Goal: Submit feedback/report problem

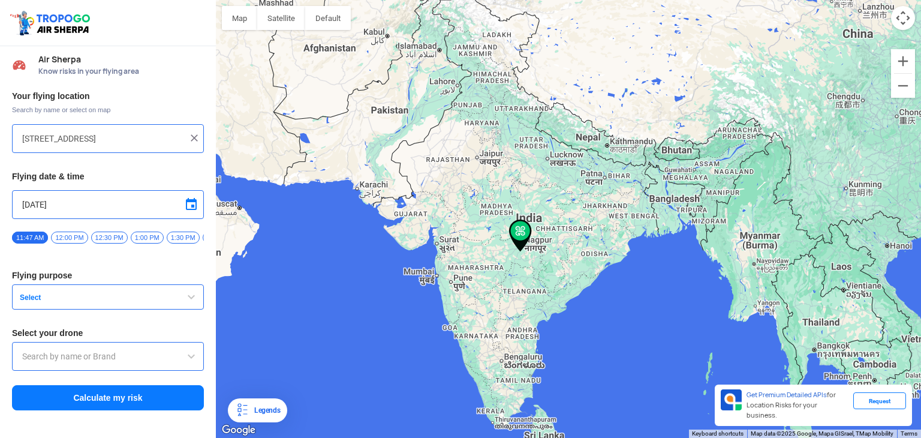
click at [62, 302] on span "Select" at bounding box center [90, 298] width 150 height 10
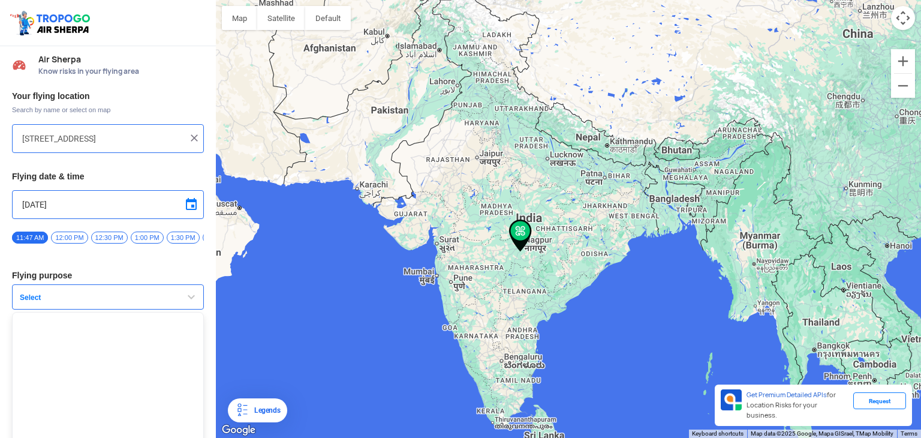
scroll to position [29, 0]
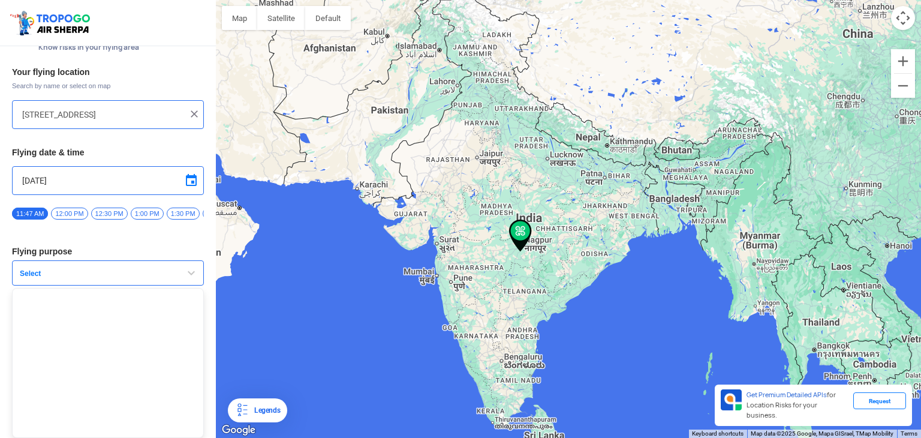
click at [440, 324] on div "To navigate, press the arrow keys." at bounding box center [568, 219] width 705 height 438
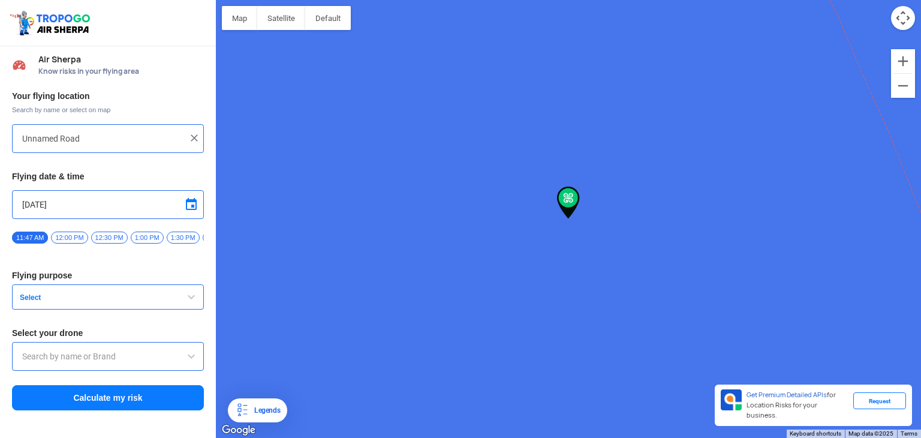
click at [368, 272] on div "To navigate, press the arrow keys." at bounding box center [568, 219] width 705 height 438
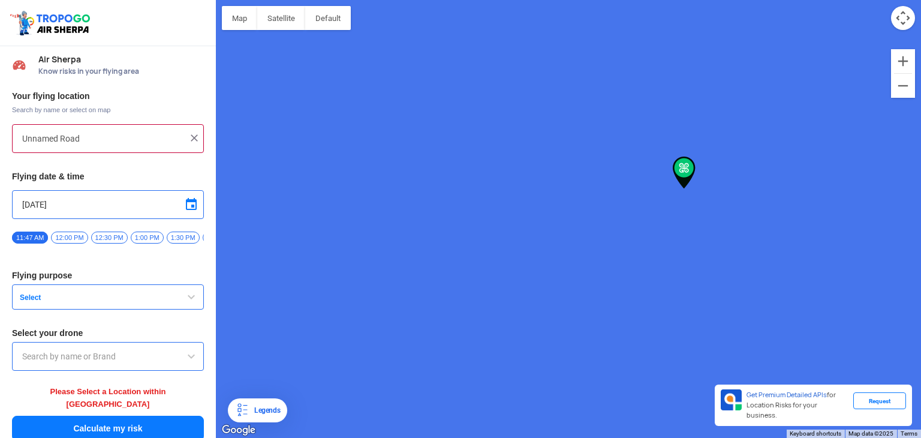
click at [368, 272] on div "To navigate, press the arrow keys." at bounding box center [568, 219] width 705 height 438
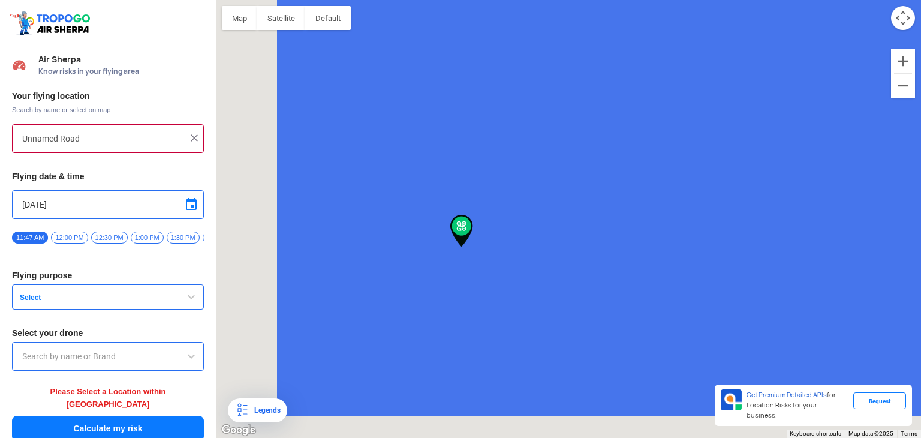
click at [368, 272] on div "To navigate, press the arrow keys." at bounding box center [568, 219] width 705 height 438
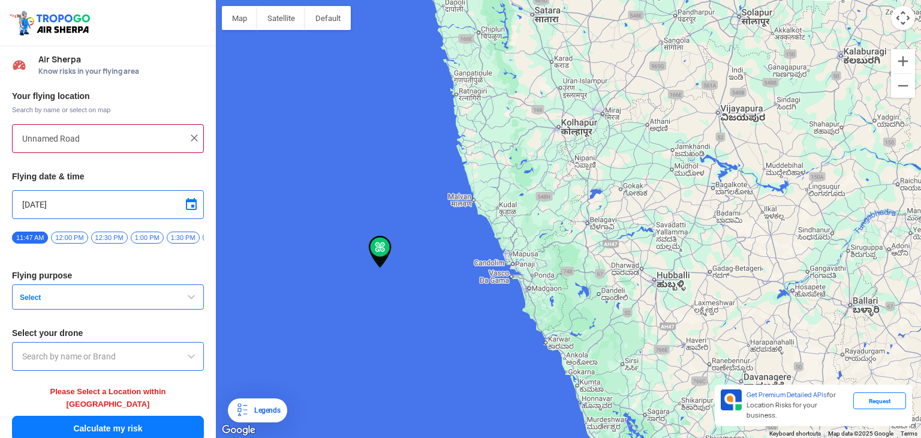
click at [589, 133] on div "To navigate, press the arrow keys." at bounding box center [568, 219] width 705 height 438
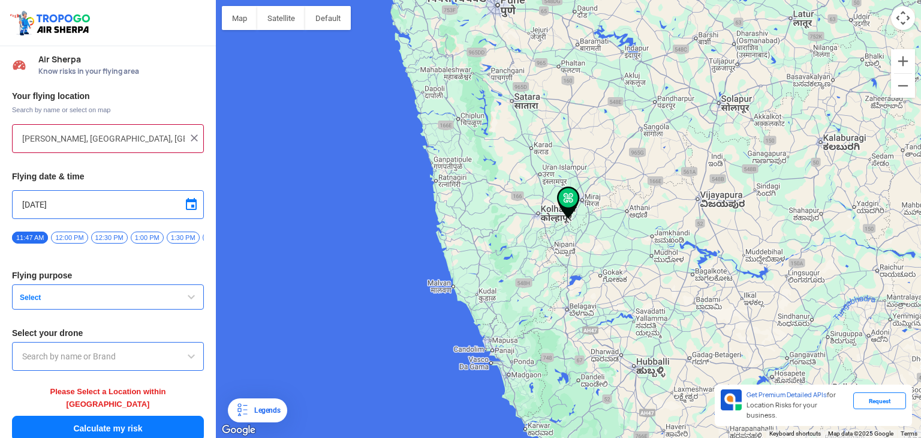
click at [605, 171] on div "To navigate, press the arrow keys." at bounding box center [568, 219] width 705 height 438
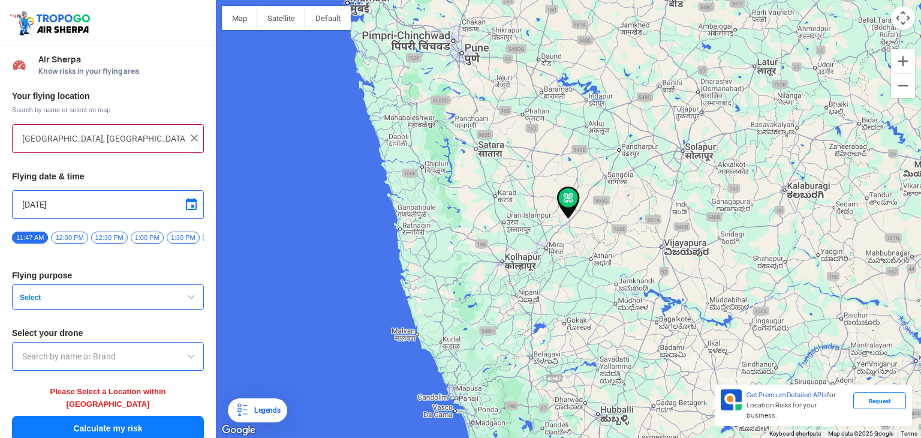
click at [514, 221] on div "To navigate, press the arrow keys." at bounding box center [568, 219] width 705 height 438
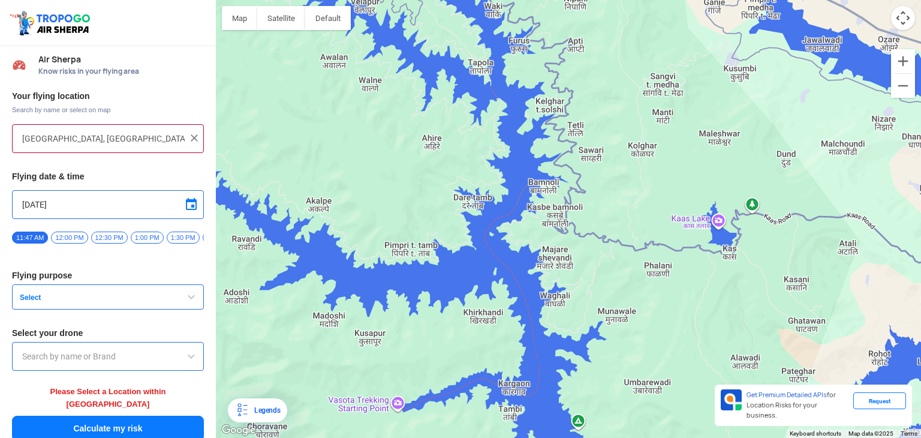
click at [515, 278] on div "To navigate, press the arrow keys." at bounding box center [568, 219] width 705 height 438
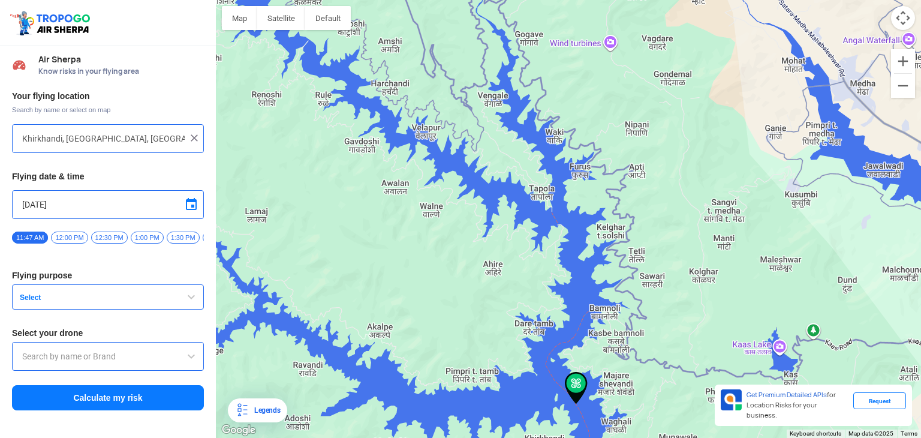
drag, startPoint x: 482, startPoint y: 82, endPoint x: 490, endPoint y: 272, distance: 189.7
click at [490, 272] on div "To navigate, press the arrow keys." at bounding box center [568, 219] width 705 height 438
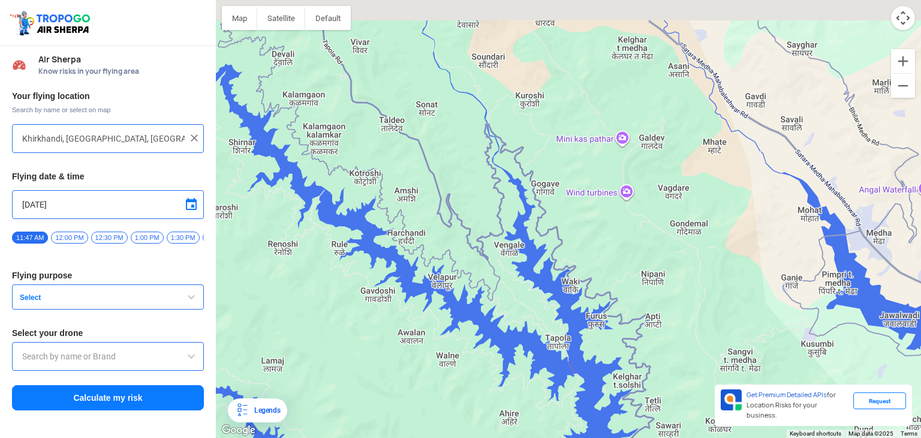
drag, startPoint x: 446, startPoint y: 136, endPoint x: 458, endPoint y: 356, distance: 220.5
click at [458, 356] on div "To navigate, press the arrow keys." at bounding box center [568, 219] width 705 height 438
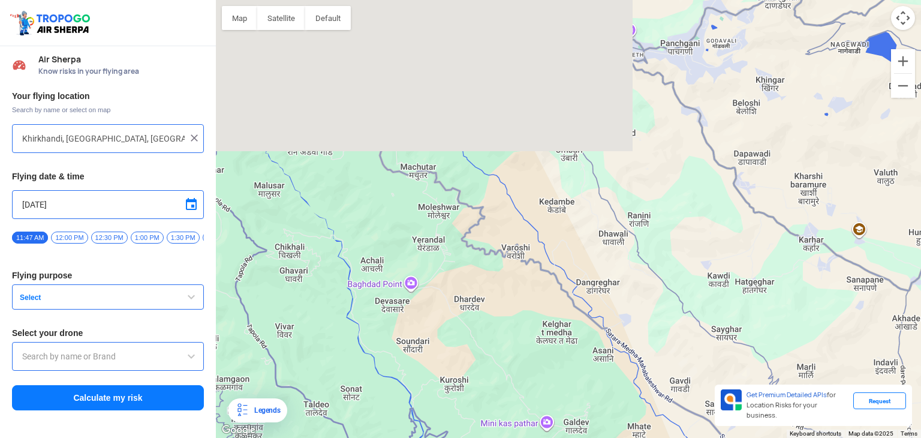
drag, startPoint x: 441, startPoint y: 170, endPoint x: 354, endPoint y: 438, distance: 281.8
click at [354, 437] on html "Location Risk Score Air Sherpa Know risks in your flying area Your flying locat…" at bounding box center [460, 219] width 921 height 438
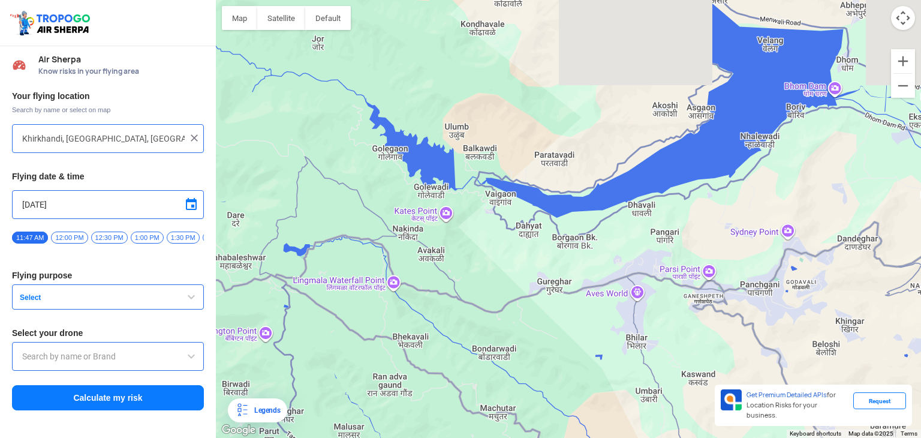
drag, startPoint x: 394, startPoint y: 166, endPoint x: 498, endPoint y: 329, distance: 193.6
click at [498, 329] on div "To navigate, press the arrow keys." at bounding box center [568, 219] width 705 height 438
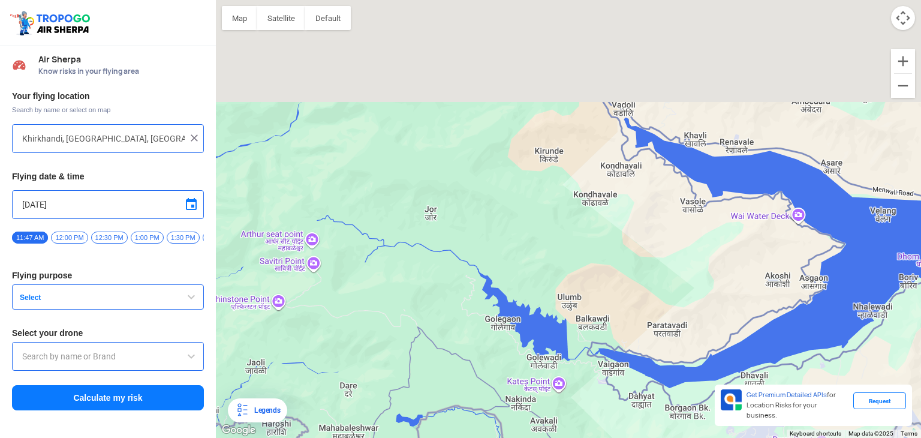
drag, startPoint x: 475, startPoint y: 149, endPoint x: 596, endPoint y: 329, distance: 216.6
click at [596, 329] on div "To navigate, press the arrow keys." at bounding box center [568, 219] width 705 height 438
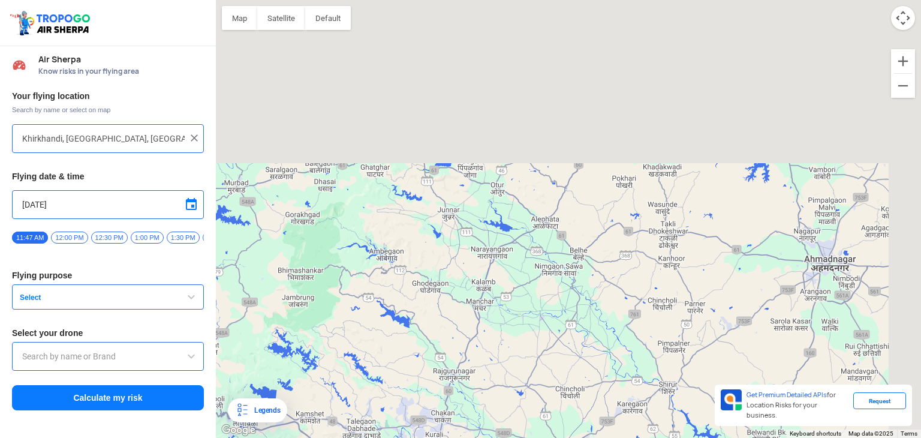
drag, startPoint x: 650, startPoint y: 48, endPoint x: 441, endPoint y: 356, distance: 372.1
click at [441, 356] on div "To navigate, press the arrow keys." at bounding box center [568, 219] width 705 height 438
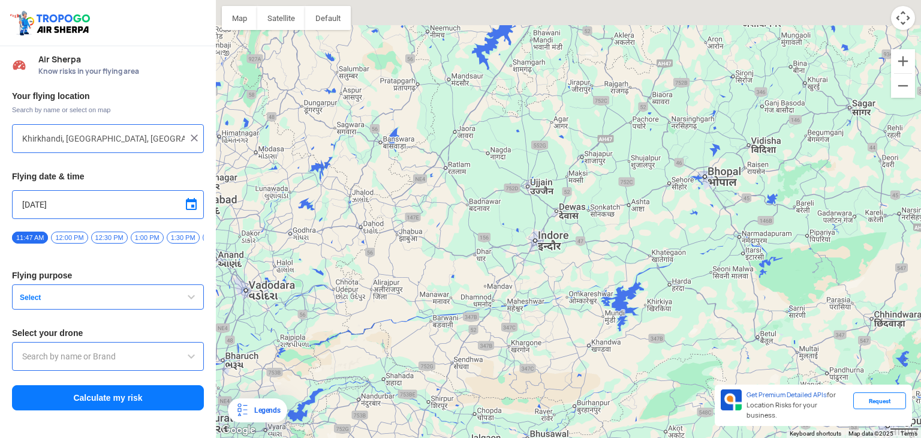
drag, startPoint x: 456, startPoint y: 212, endPoint x: 424, endPoint y: 406, distance: 196.4
click at [424, 406] on div "To navigate, press the arrow keys." at bounding box center [568, 219] width 705 height 438
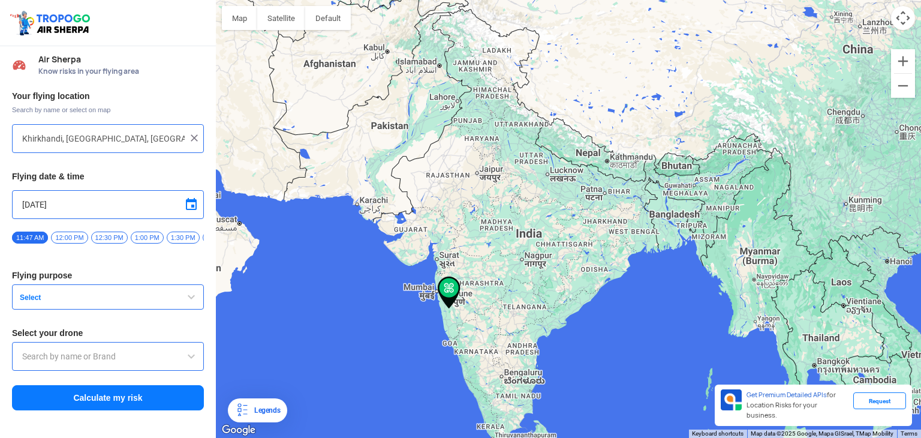
click at [491, 144] on div "To navigate, press the arrow keys." at bounding box center [568, 219] width 705 height 438
click at [491, 144] on img at bounding box center [490, 128] width 23 height 32
click at [488, 136] on img at bounding box center [490, 128] width 23 height 32
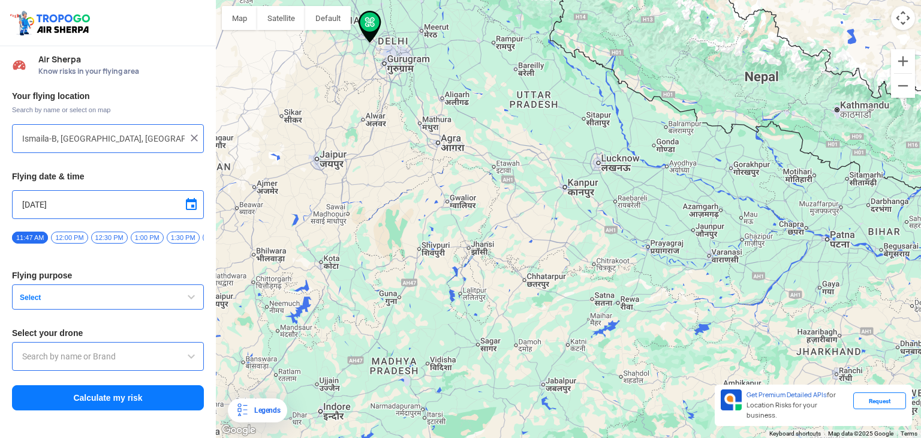
click at [385, 64] on div "To navigate, press the arrow keys." at bounding box center [568, 219] width 705 height 438
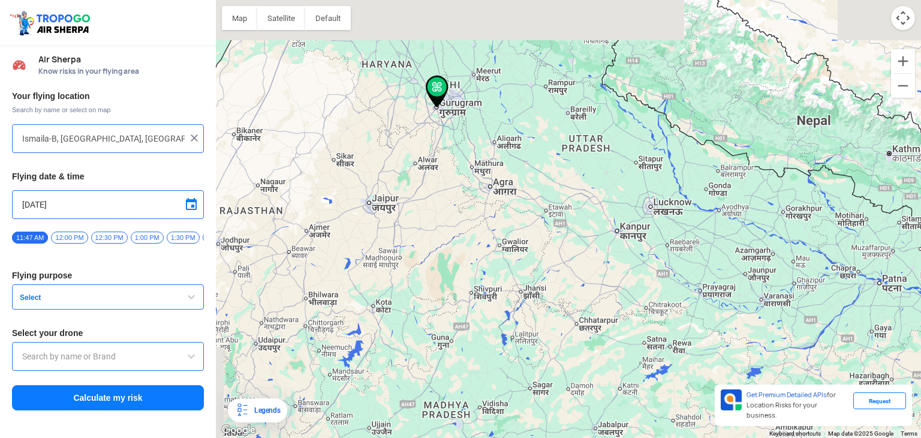
type input "[STREET_ADDRESS]"
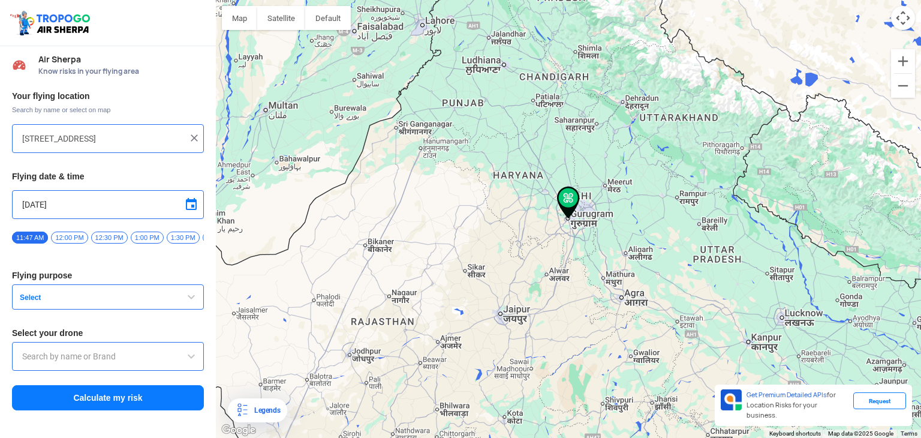
click at [115, 296] on span "Select" at bounding box center [90, 298] width 150 height 10
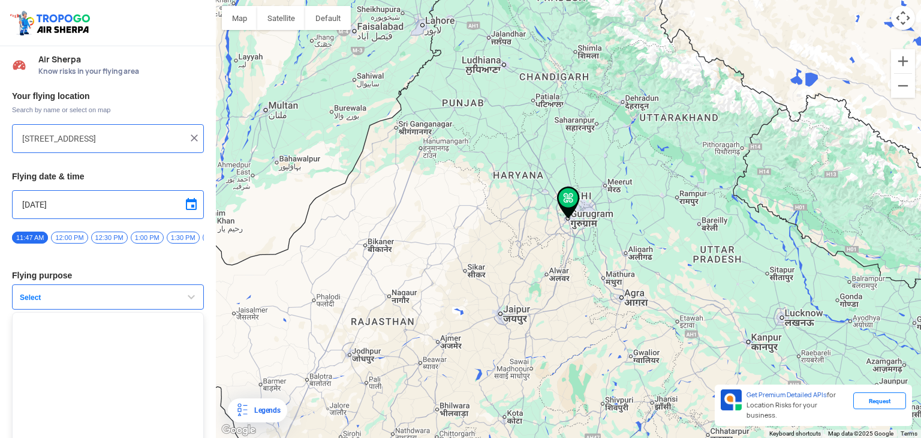
click at [89, 361] on ul at bounding box center [108, 387] width 192 height 150
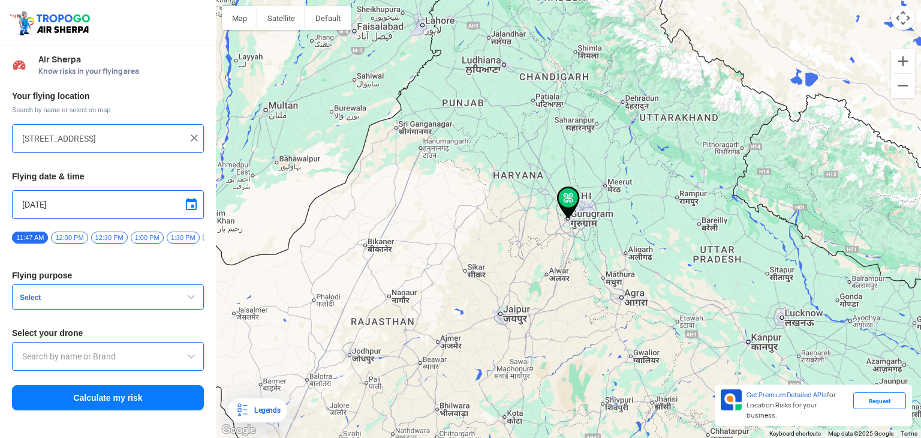
click at [115, 363] on input "text" at bounding box center [108, 356] width 172 height 14
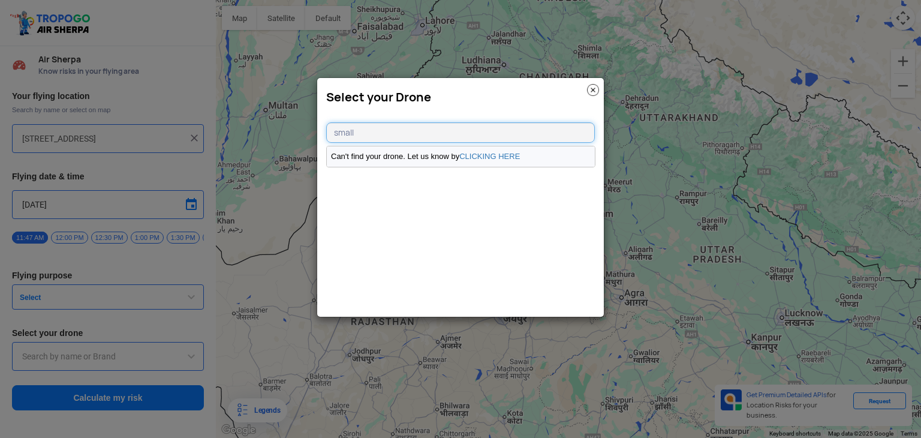
type input "small"
click at [470, 161] on li "Can't find your drone. Let us know by CLICKING HERE" at bounding box center [461, 156] width 268 height 20
click at [474, 158] on link "CLICKING HERE" at bounding box center [489, 156] width 61 height 9
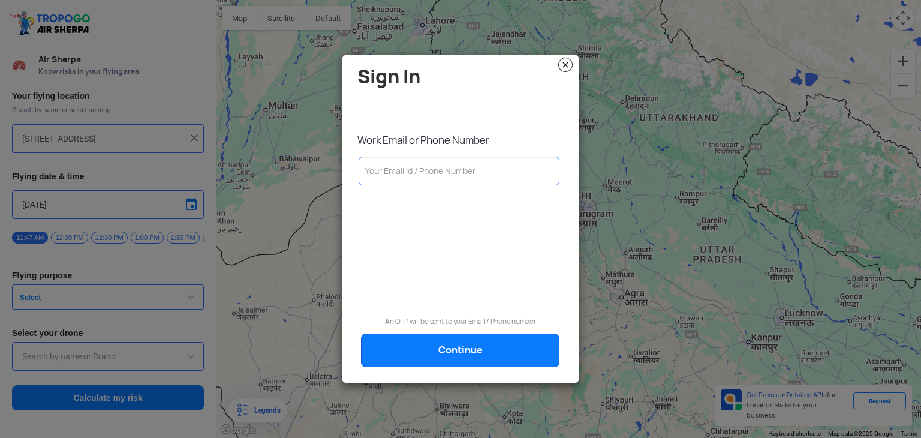
click at [569, 65] on img at bounding box center [565, 65] width 14 height 14
